Goal: Information Seeking & Learning: Learn about a topic

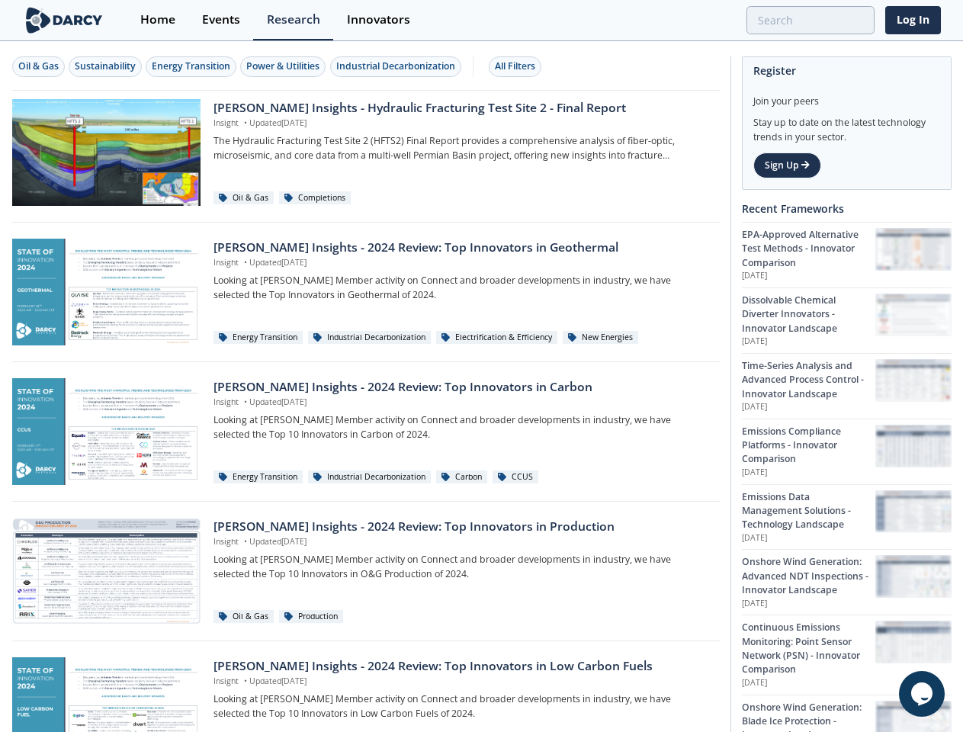
click at [39, 66] on div "Oil & Gas" at bounding box center [38, 66] width 40 height 14
click at [106, 66] on div "Sustainability" at bounding box center [105, 66] width 61 height 14
click at [192, 66] on div "Energy Transition" at bounding box center [191, 66] width 79 height 14
click at [285, 66] on div "Power & Utilities" at bounding box center [282, 66] width 73 height 14
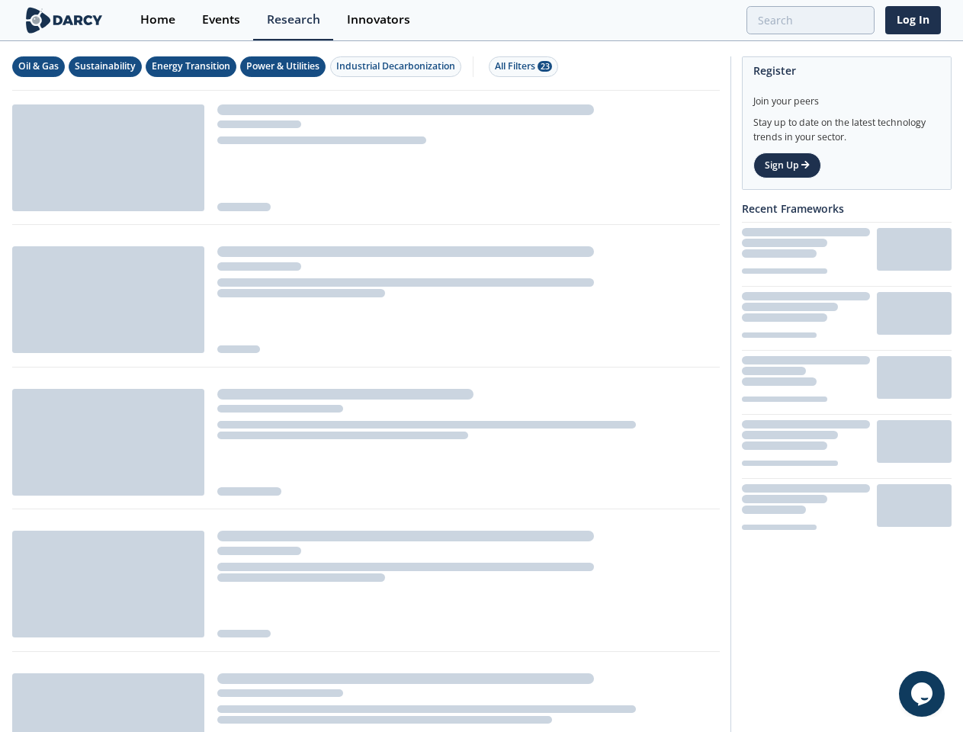
click at [398, 66] on div "Industrial Decarbonization" at bounding box center [395, 66] width 119 height 14
